Goal: Navigation & Orientation: Find specific page/section

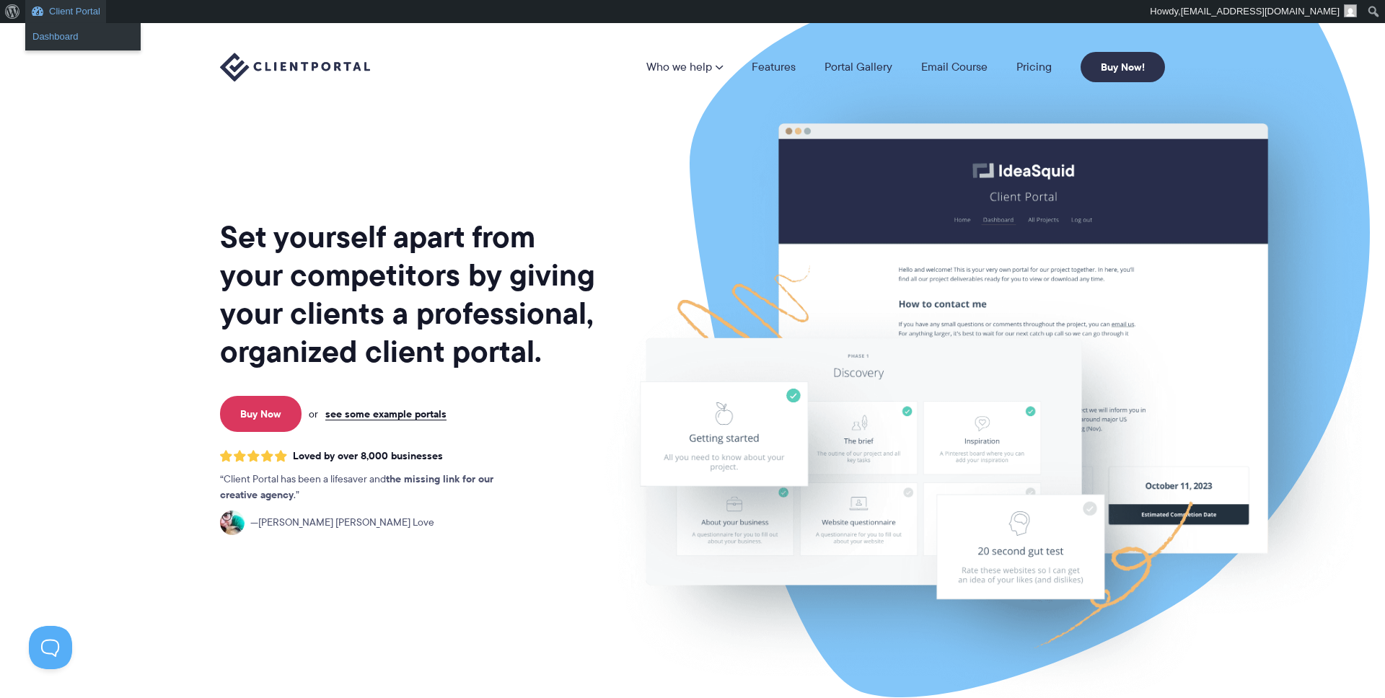
click at [66, 38] on link "Dashboard" at bounding box center [82, 36] width 115 height 19
click at [1038, 66] on link "Pricing" at bounding box center [1034, 67] width 35 height 12
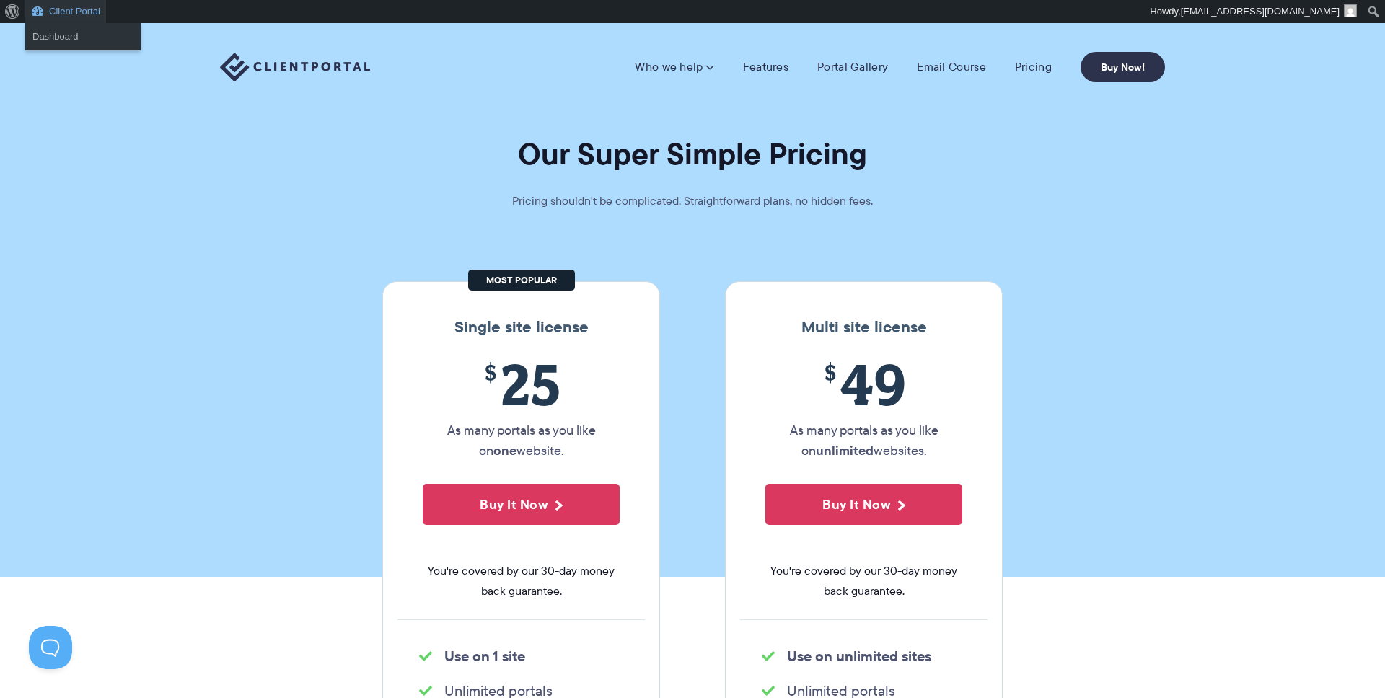
click at [78, 15] on link "Client Portal" at bounding box center [65, 11] width 81 height 23
click at [65, 39] on link "Dashboard" at bounding box center [82, 36] width 115 height 19
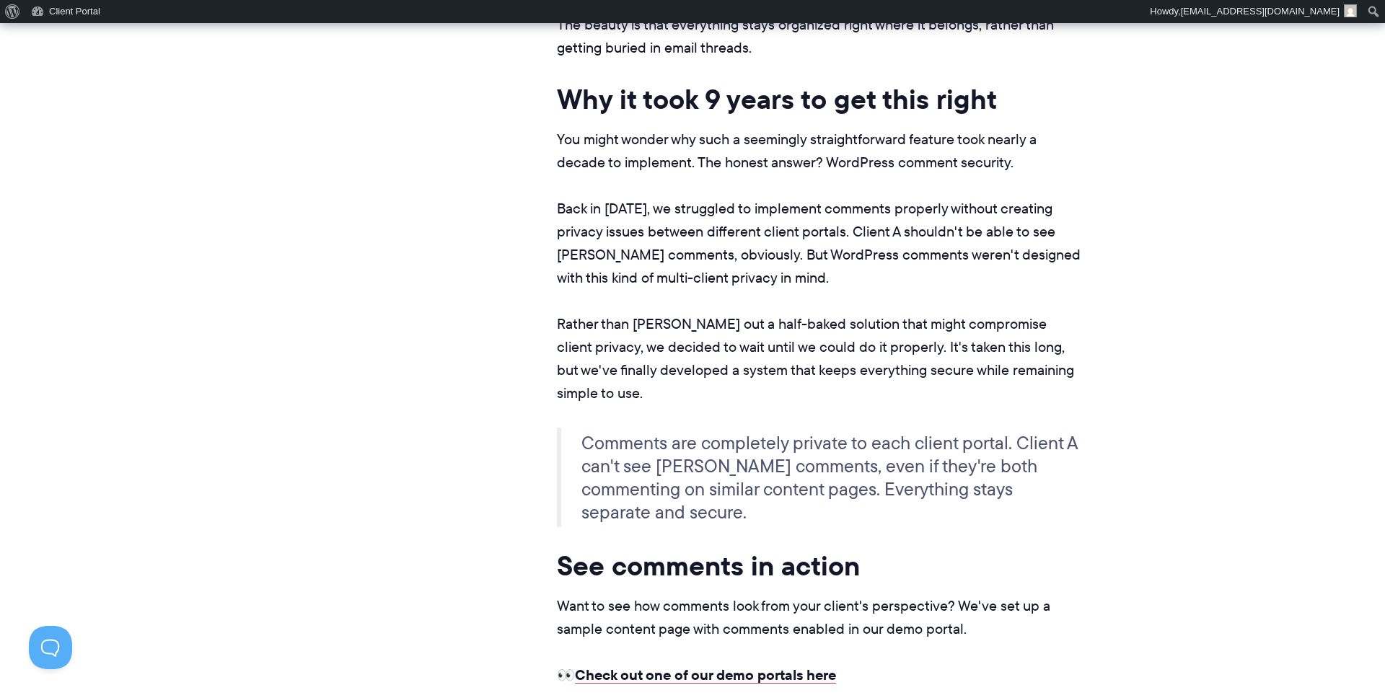
scroll to position [1881, 0]
